Goal: Find specific page/section: Find specific page/section

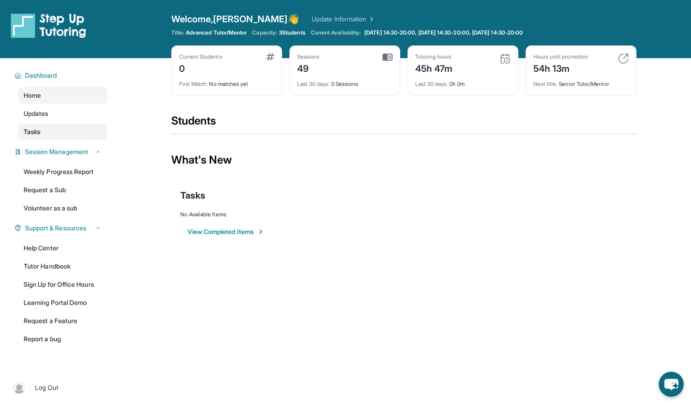
click at [38, 129] on span "Tasks" at bounding box center [32, 131] width 17 height 9
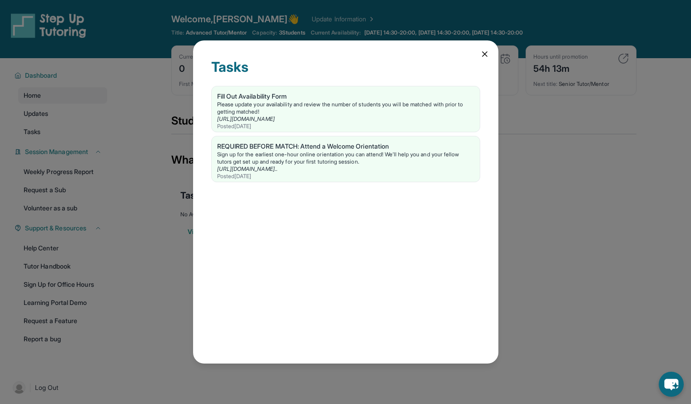
click at [479, 50] on div "Tasks Fill Out Availability Form Please update your availability and review the…" at bounding box center [345, 201] width 305 height 323
click at [485, 53] on icon at bounding box center [484, 53] width 9 height 9
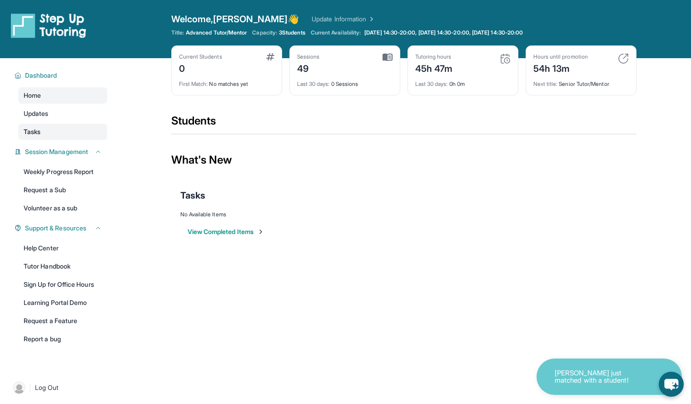
click at [57, 134] on link "Tasks" at bounding box center [62, 132] width 89 height 16
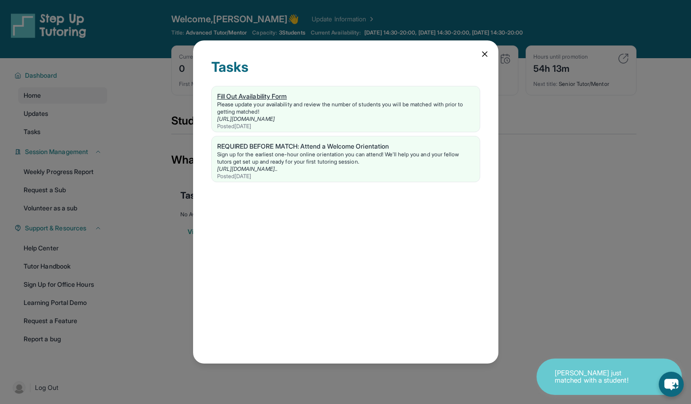
click at [245, 105] on div "Please update your availability and review the number of students you will be m…" at bounding box center [345, 108] width 257 height 15
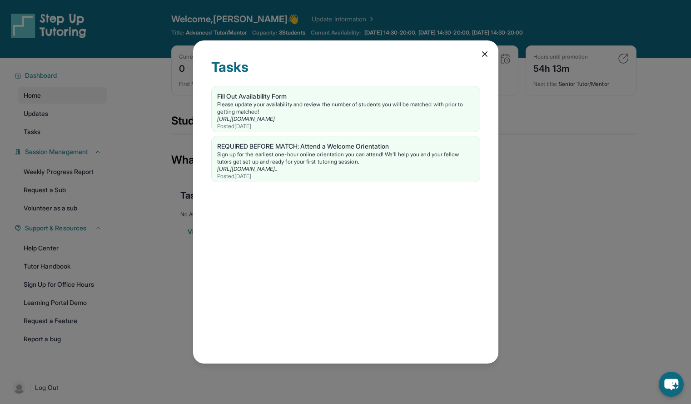
click at [478, 55] on div "Tasks Fill Out Availability Form Please update your availability and review the…" at bounding box center [345, 201] width 305 height 323
click at [481, 53] on icon at bounding box center [484, 53] width 9 height 9
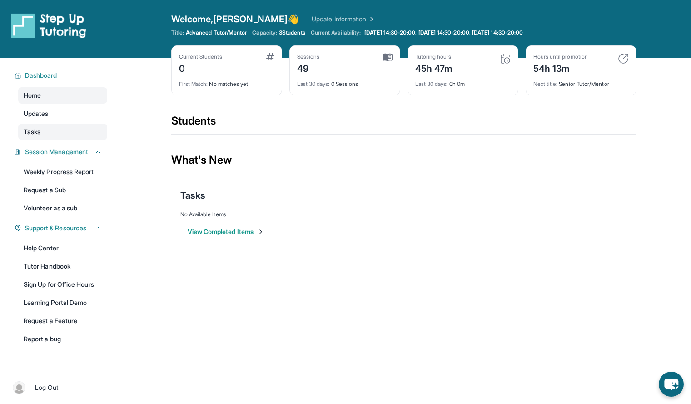
click at [46, 136] on link "Tasks" at bounding box center [62, 132] width 89 height 16
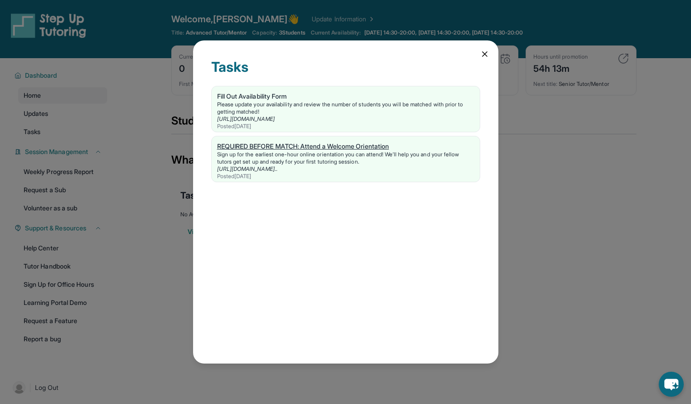
click at [269, 146] on div "REQUIRED BEFORE MATCH: Attend a Welcome Orientation" at bounding box center [345, 146] width 257 height 9
click at [480, 58] on icon at bounding box center [484, 53] width 9 height 9
